Goal: Navigation & Orientation: Find specific page/section

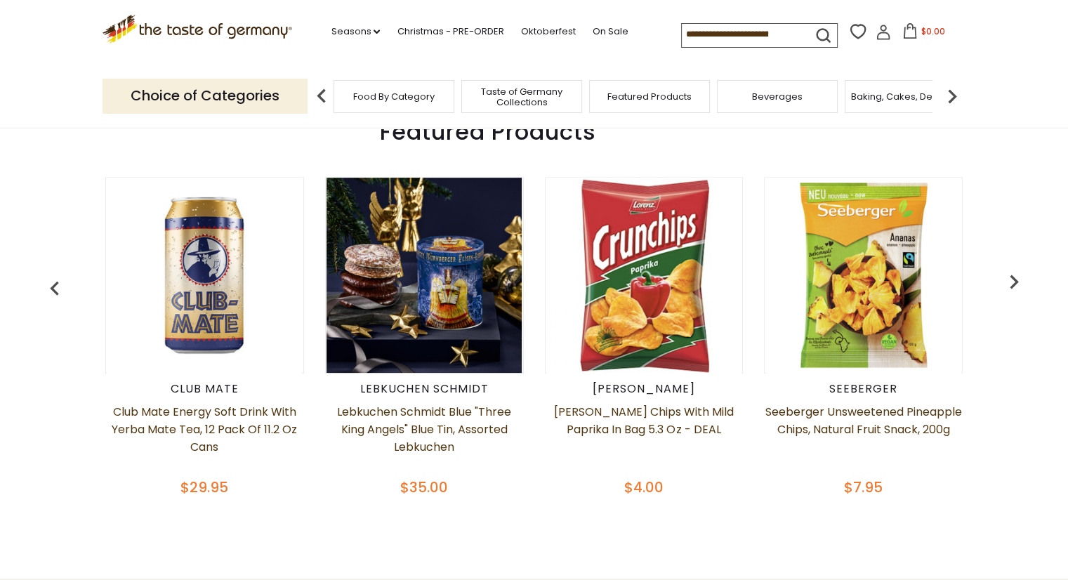
scroll to position [562, 0]
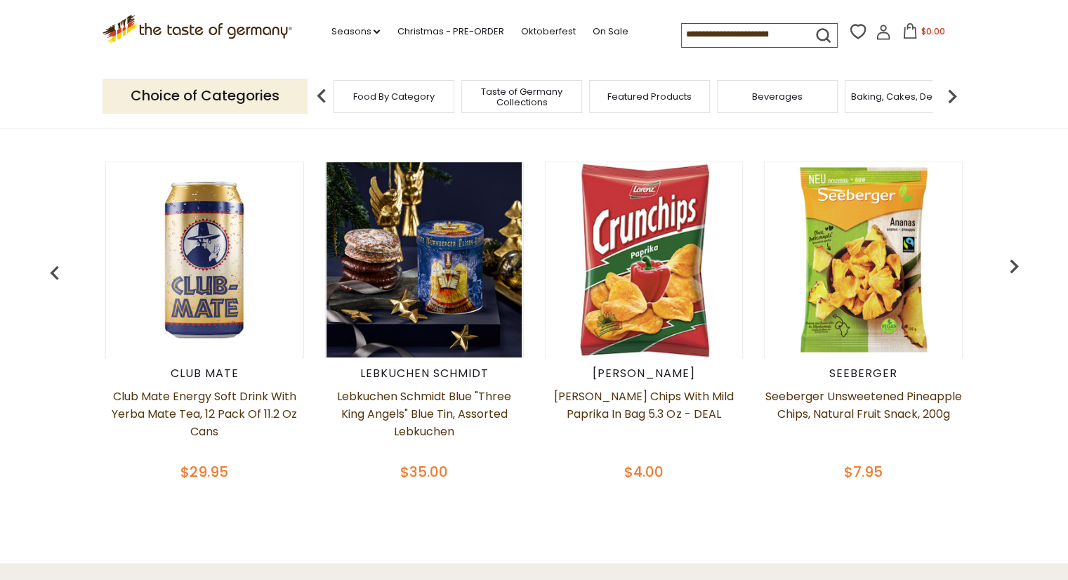
click at [1020, 268] on img "button" at bounding box center [1014, 266] width 28 height 28
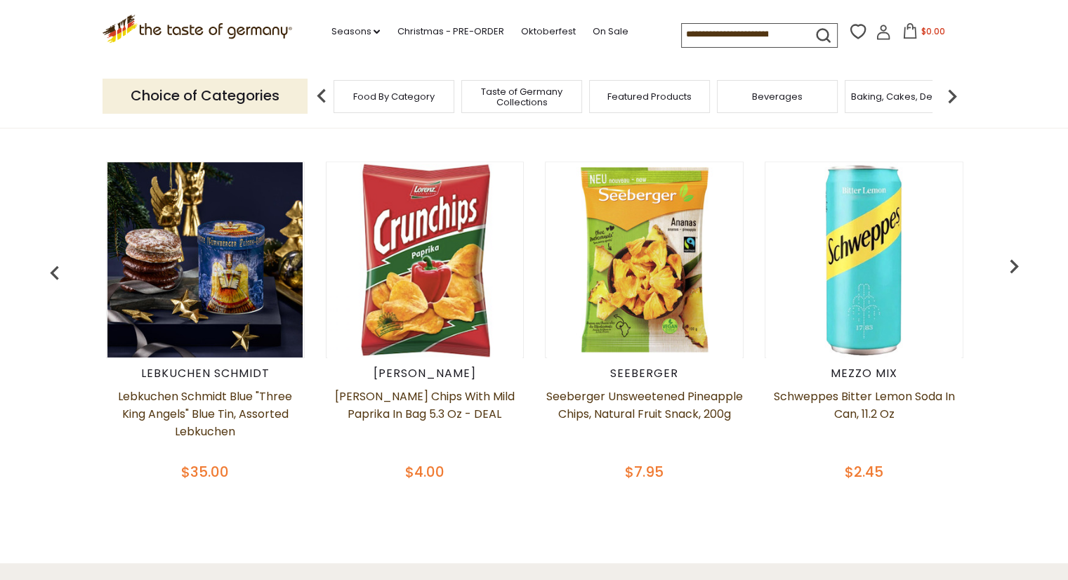
click at [1020, 269] on img "button" at bounding box center [1014, 266] width 28 height 28
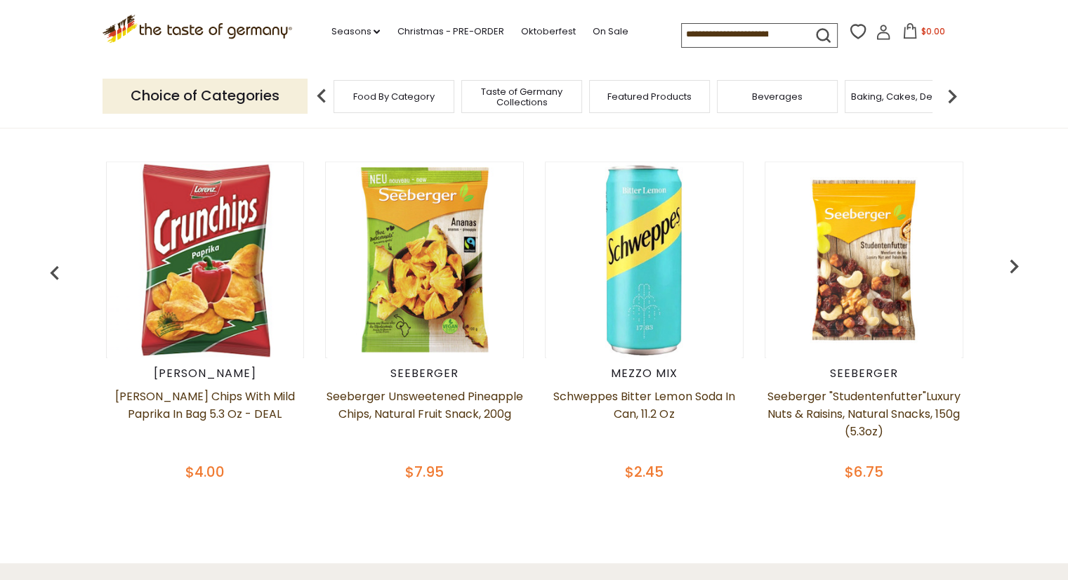
click at [1020, 269] on img "button" at bounding box center [1014, 266] width 28 height 28
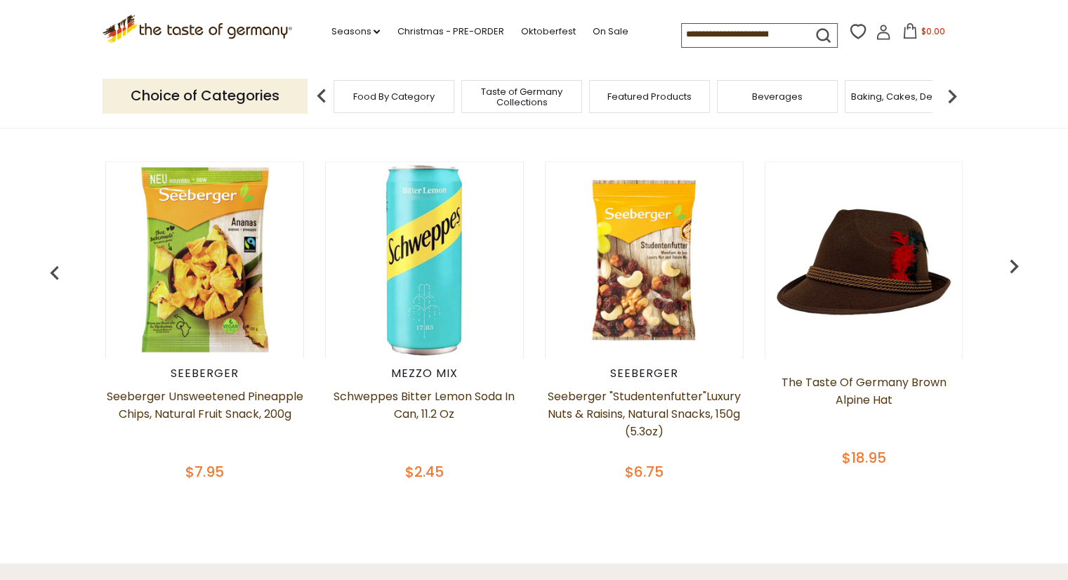
click at [1020, 269] on img "button" at bounding box center [1014, 266] width 28 height 28
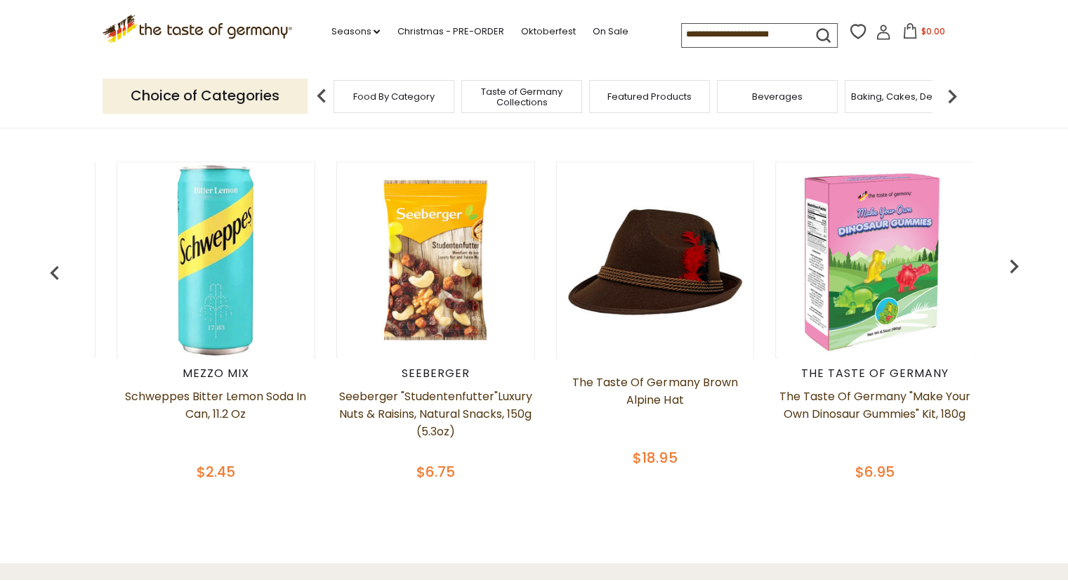
scroll to position [0, 879]
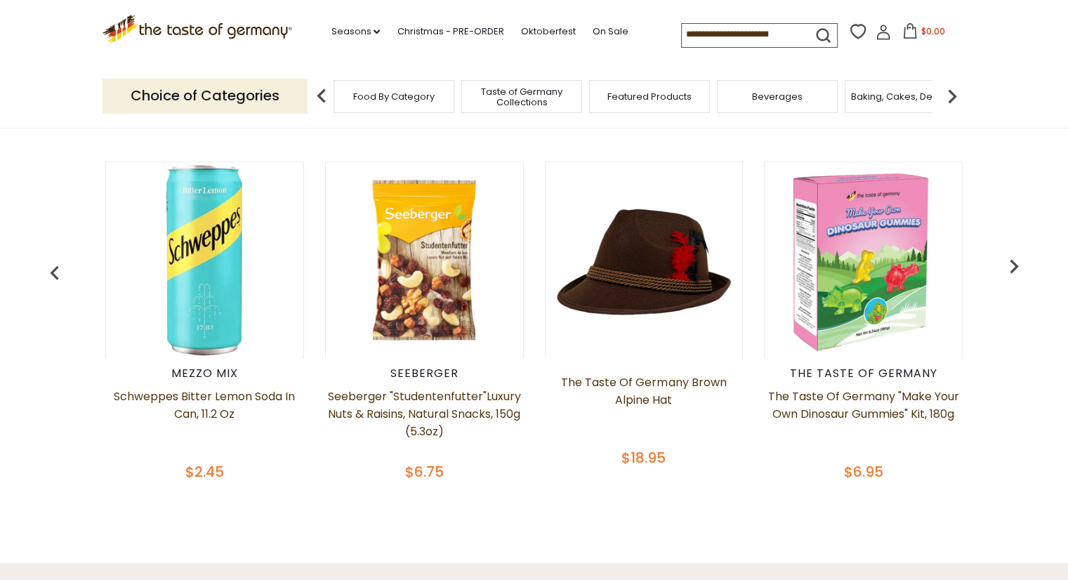
click at [1020, 269] on img "button" at bounding box center [1014, 266] width 28 height 28
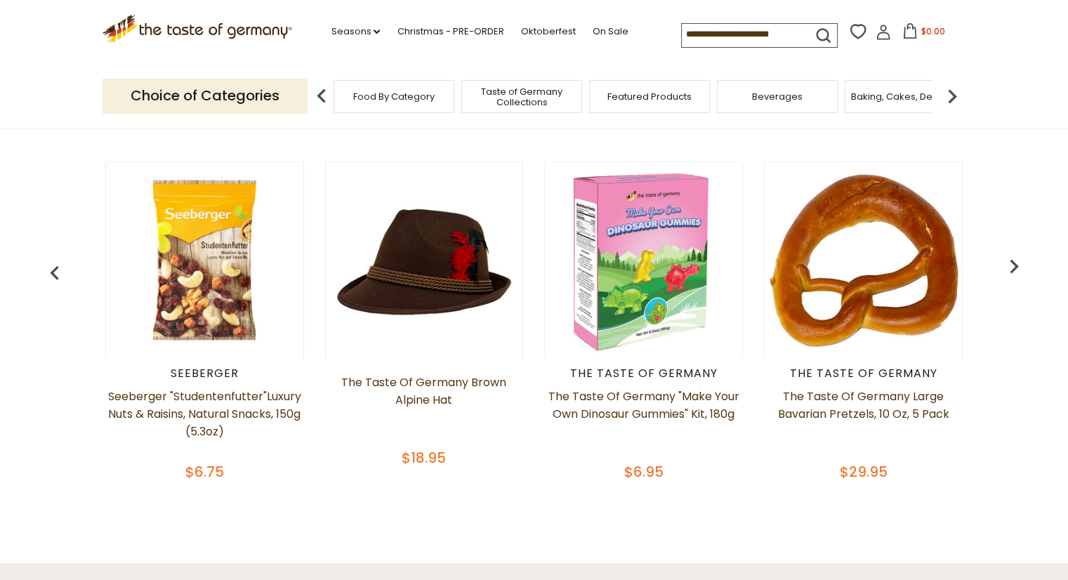
click at [1020, 269] on img "button" at bounding box center [1014, 266] width 28 height 28
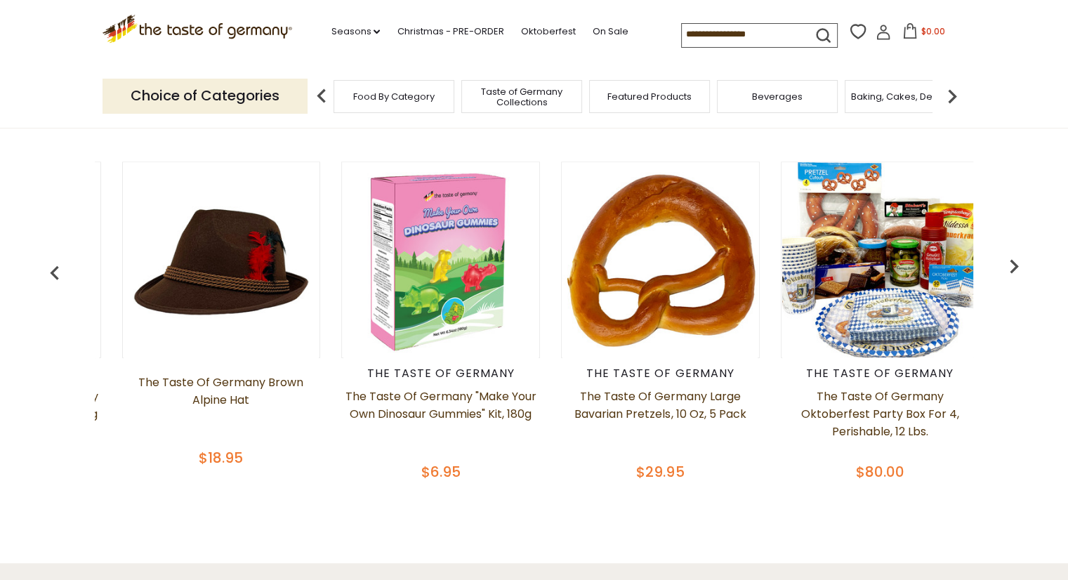
scroll to position [0, 1317]
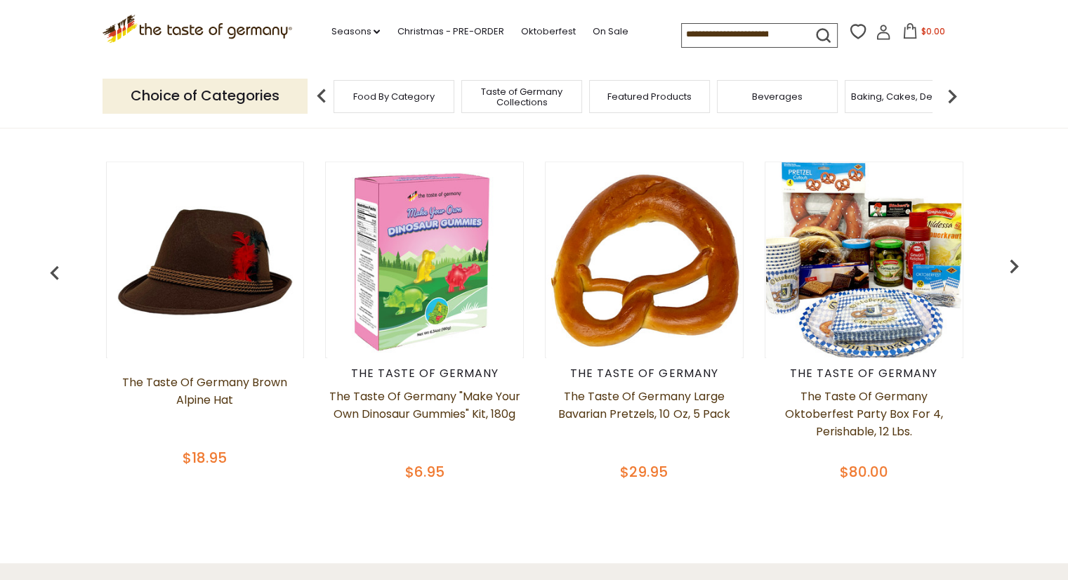
click at [1020, 269] on img "button" at bounding box center [1014, 266] width 28 height 28
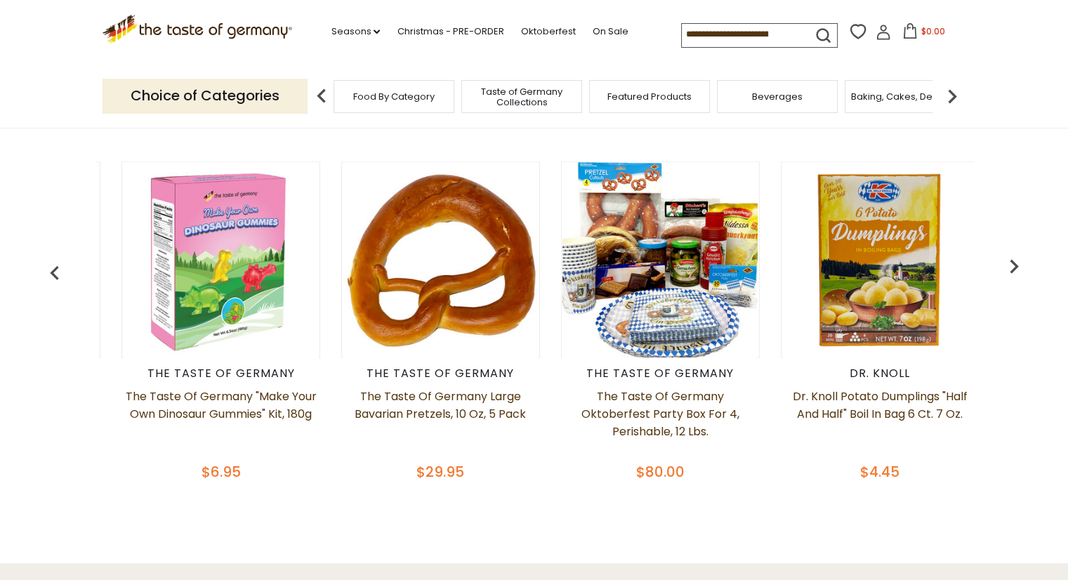
scroll to position [0, 1537]
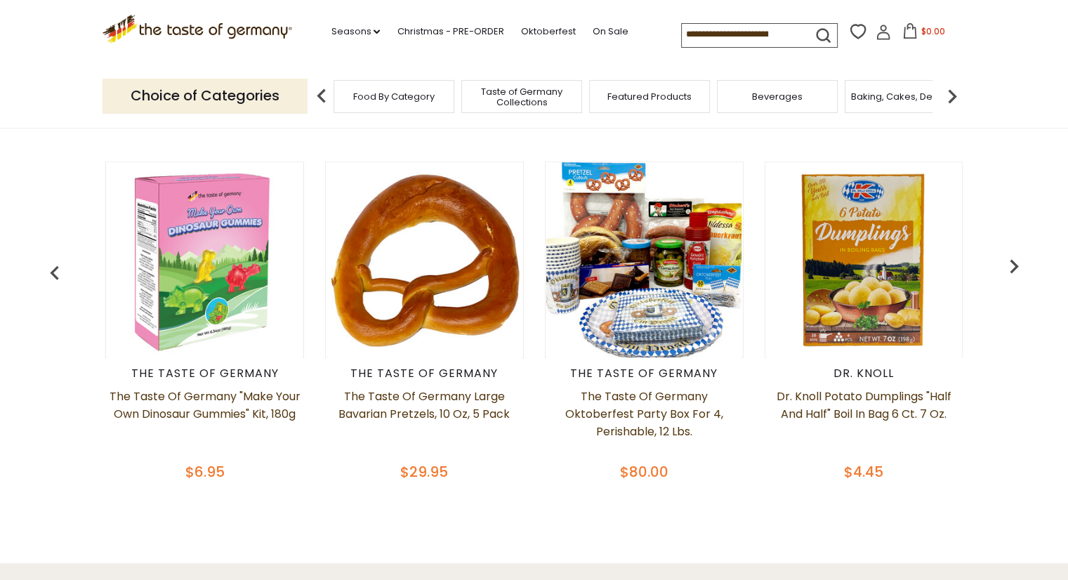
click at [1020, 269] on img "button" at bounding box center [1014, 266] width 28 height 28
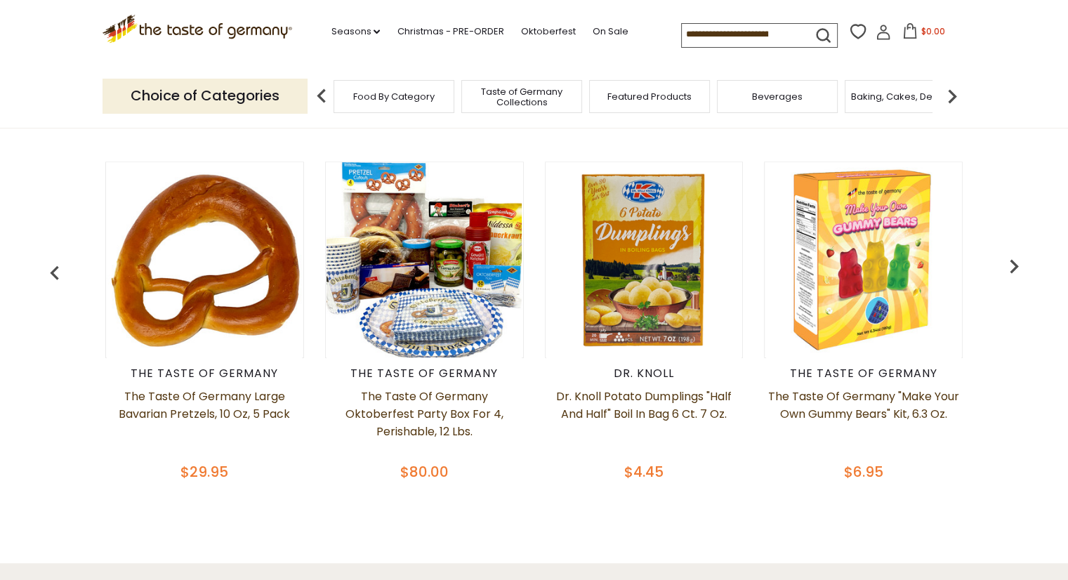
click at [1020, 269] on img "button" at bounding box center [1014, 266] width 28 height 28
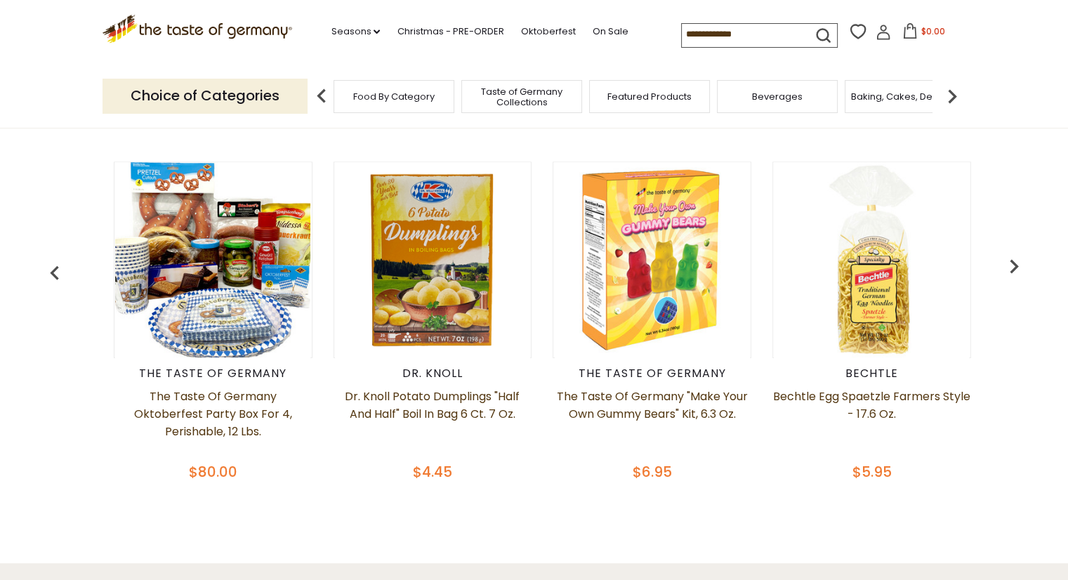
click at [1020, 269] on img "button" at bounding box center [1014, 266] width 28 height 28
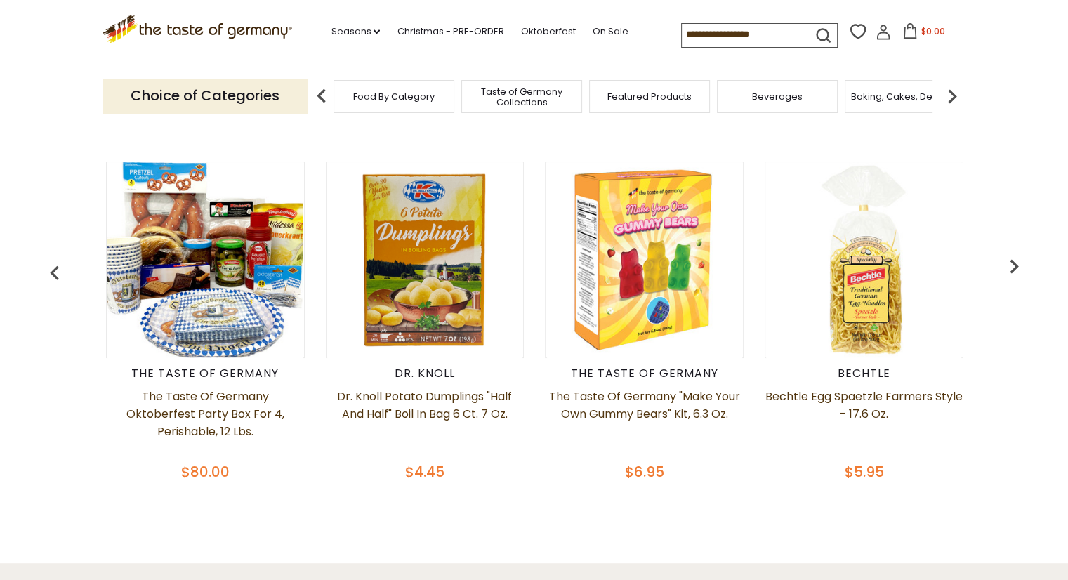
click at [1020, 269] on img "button" at bounding box center [1014, 266] width 28 height 28
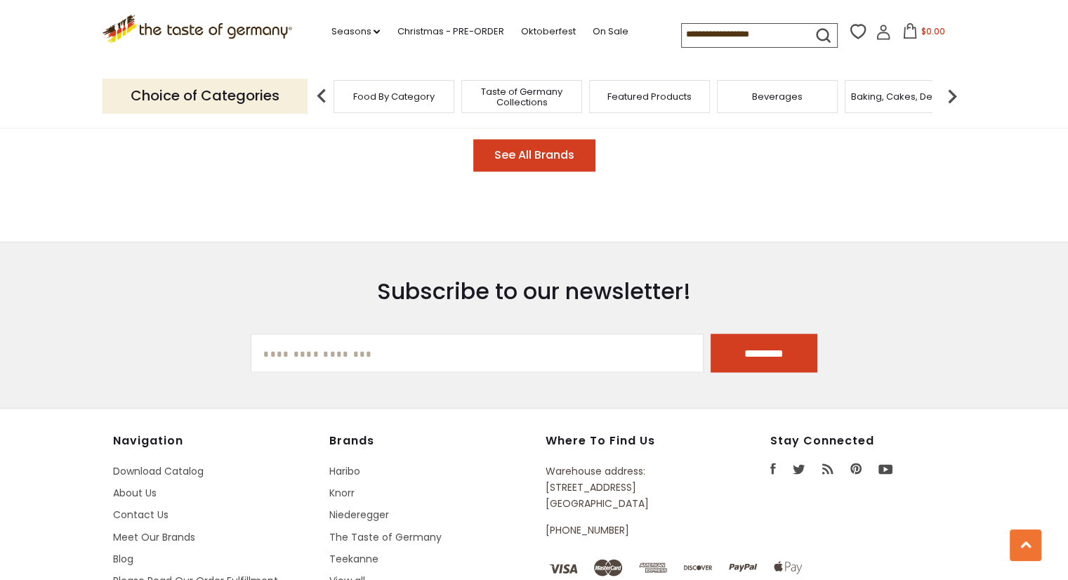
scroll to position [2317, 0]
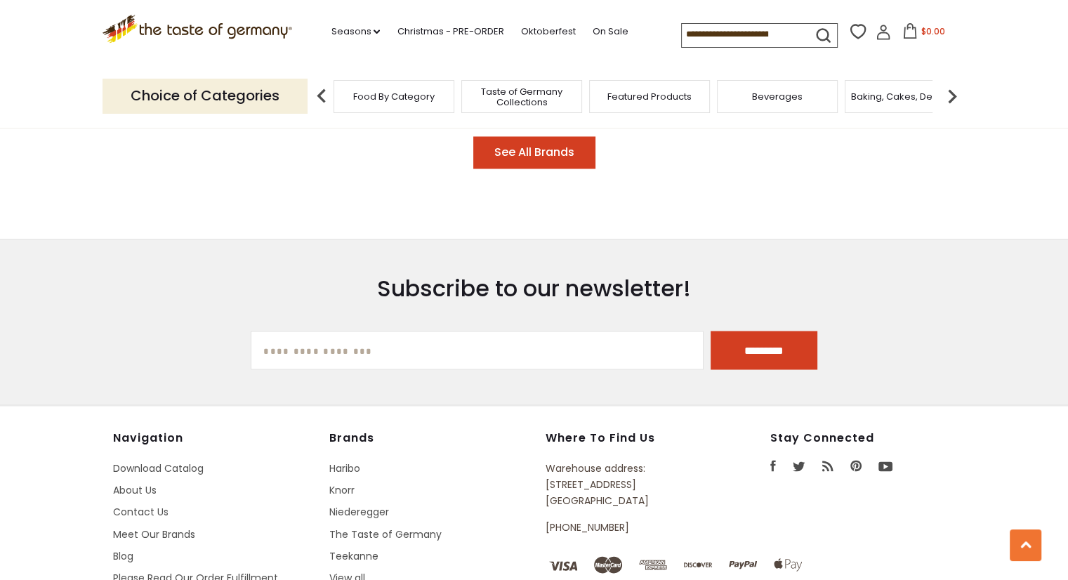
click at [517, 147] on button "See All Brands" at bounding box center [534, 152] width 122 height 33
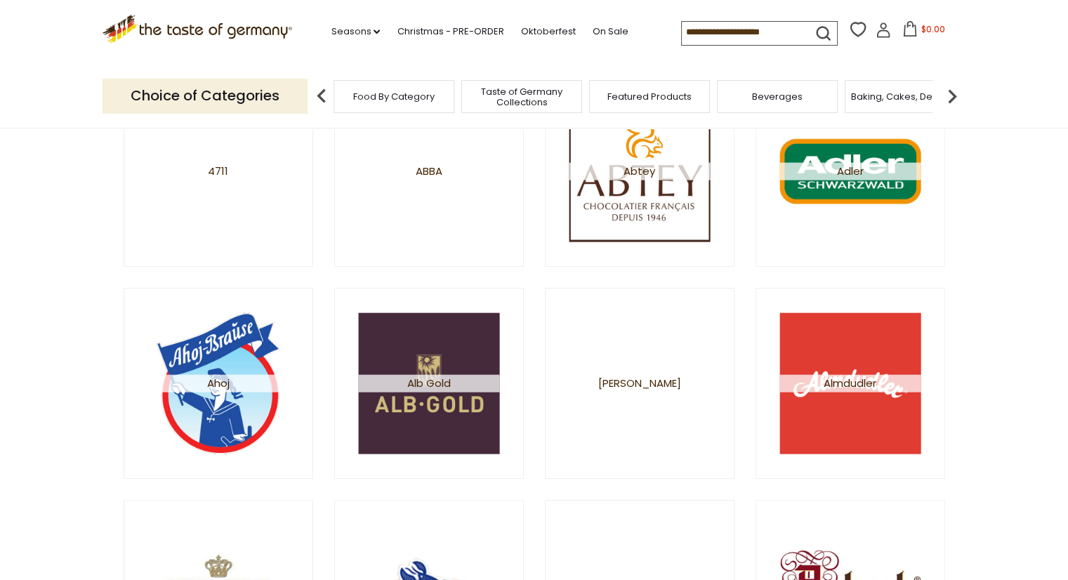
scroll to position [351, 0]
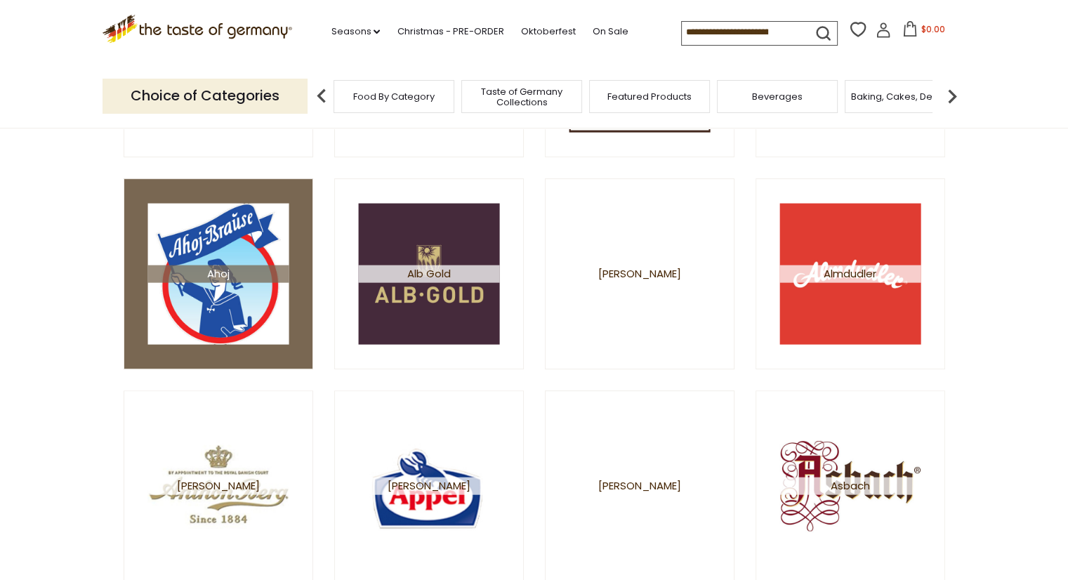
click at [235, 265] on span "Ahoj" at bounding box center [217, 274] width 141 height 18
